Goal: Transaction & Acquisition: Purchase product/service

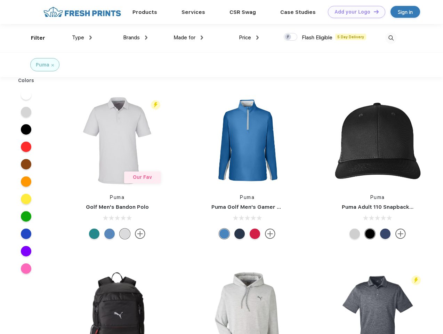
scroll to position [0, 0]
click at [354, 12] on link "Add your Logo Design Tool" at bounding box center [356, 12] width 57 height 12
click at [0, 0] on div "Design Tool" at bounding box center [0, 0] width 0 height 0
click at [373, 11] on link "Add your Logo Design Tool" at bounding box center [356, 12] width 57 height 12
click at [33, 38] on div "Filter" at bounding box center [38, 38] width 14 height 8
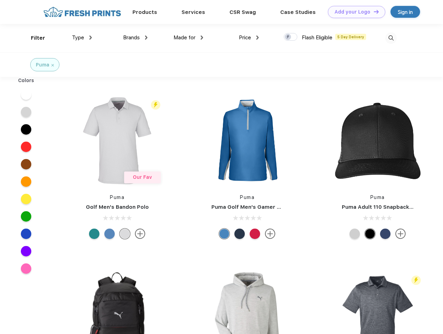
click at [82, 38] on span "Type" at bounding box center [78, 37] width 12 height 6
click at [135, 38] on span "Brands" at bounding box center [131, 37] width 17 height 6
click at [189, 38] on span "Made for" at bounding box center [185, 37] width 22 height 6
click at [249, 38] on span "Price" at bounding box center [245, 37] width 12 height 6
click at [291, 37] on div at bounding box center [291, 37] width 14 height 8
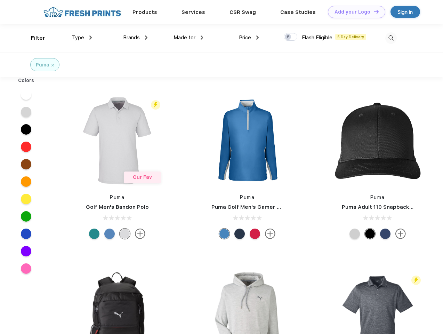
click at [288, 37] on input "checkbox" at bounding box center [286, 35] width 5 height 5
click at [391, 38] on img at bounding box center [390, 37] width 11 height 11
